Goal: Information Seeking & Learning: Learn about a topic

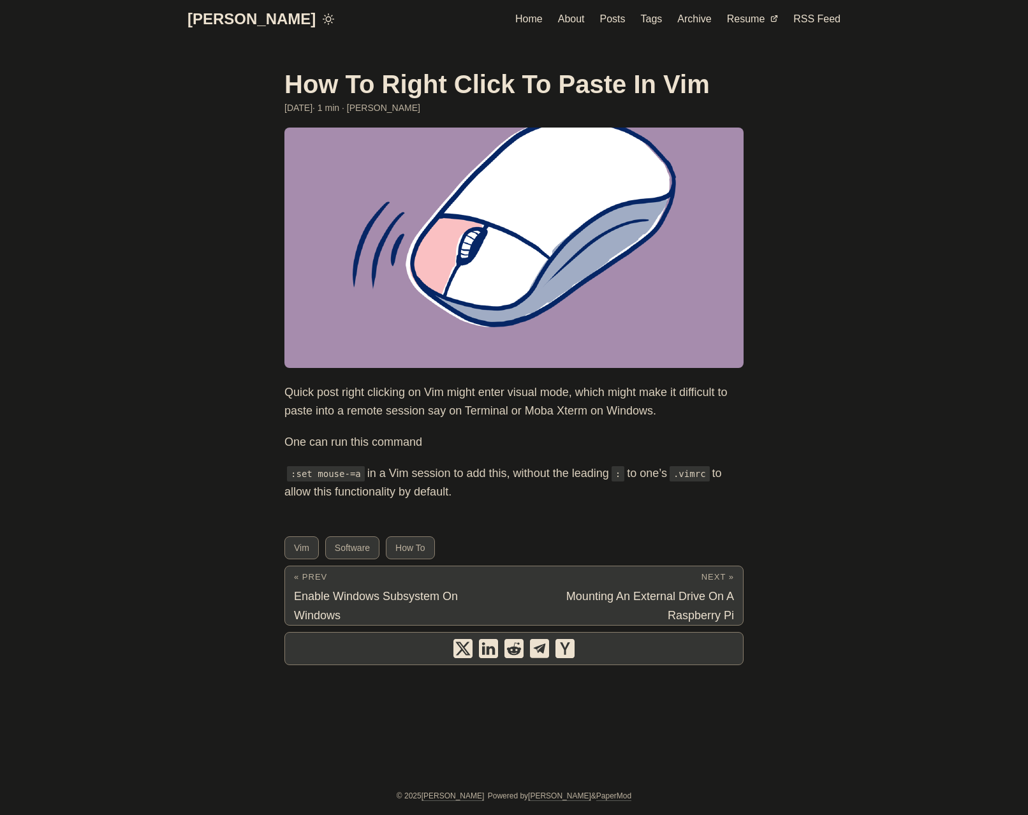
click at [242, 21] on link "[PERSON_NAME]" at bounding box center [252, 19] width 128 height 38
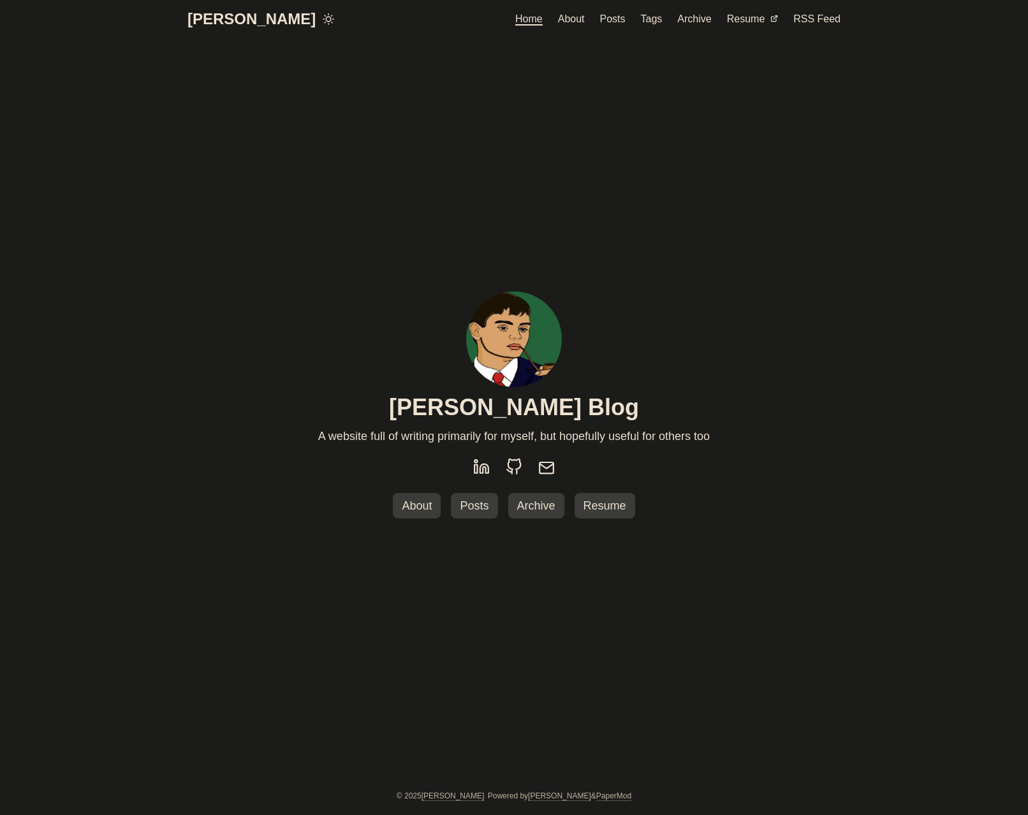
click at [514, 467] on icon at bounding box center [514, 467] width 17 height 17
